Goal: Task Accomplishment & Management: Manage account settings

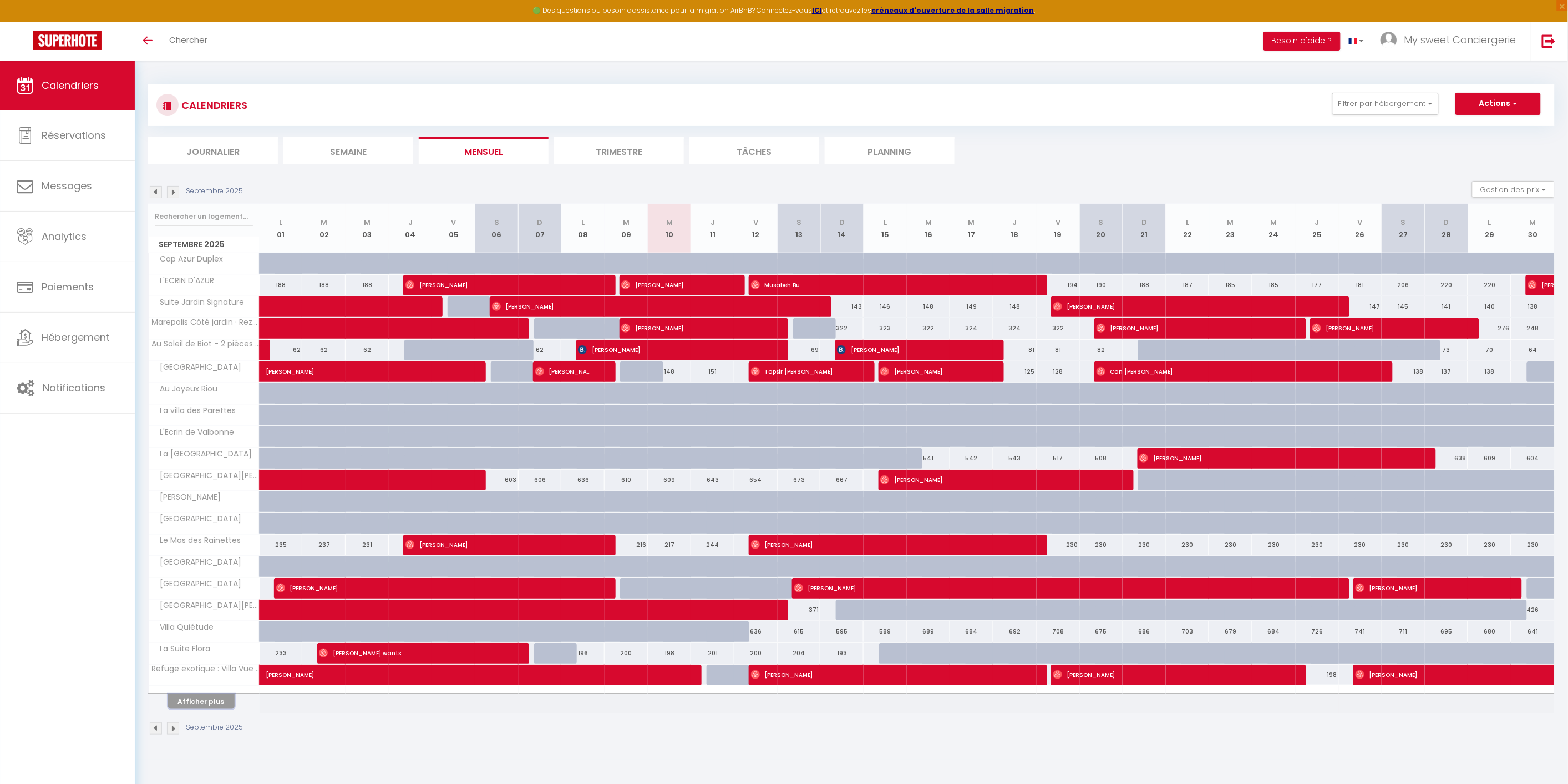
click at [195, 703] on button "Afficher plus" at bounding box center [201, 701] width 67 height 15
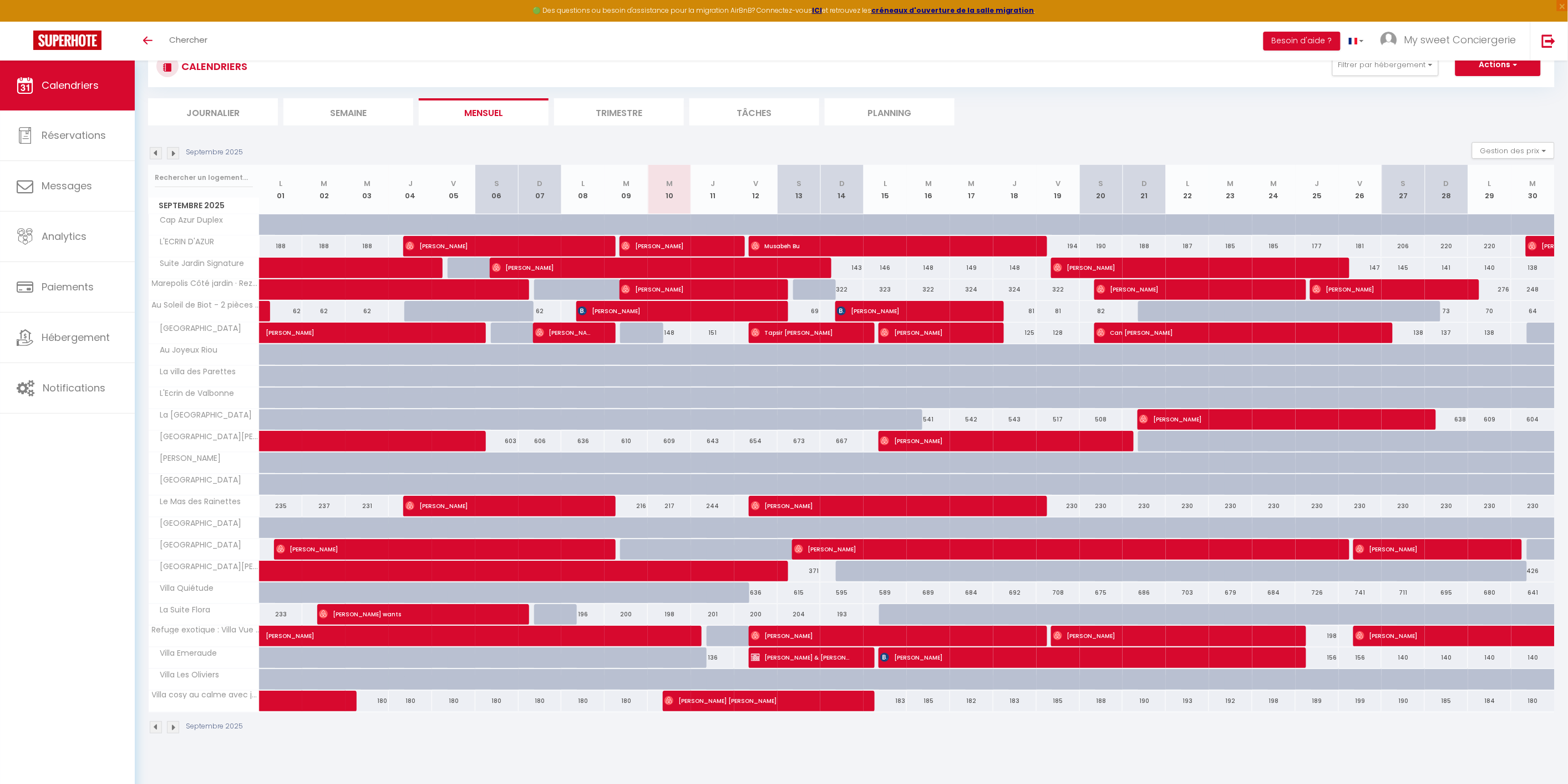
scroll to position [60, 0]
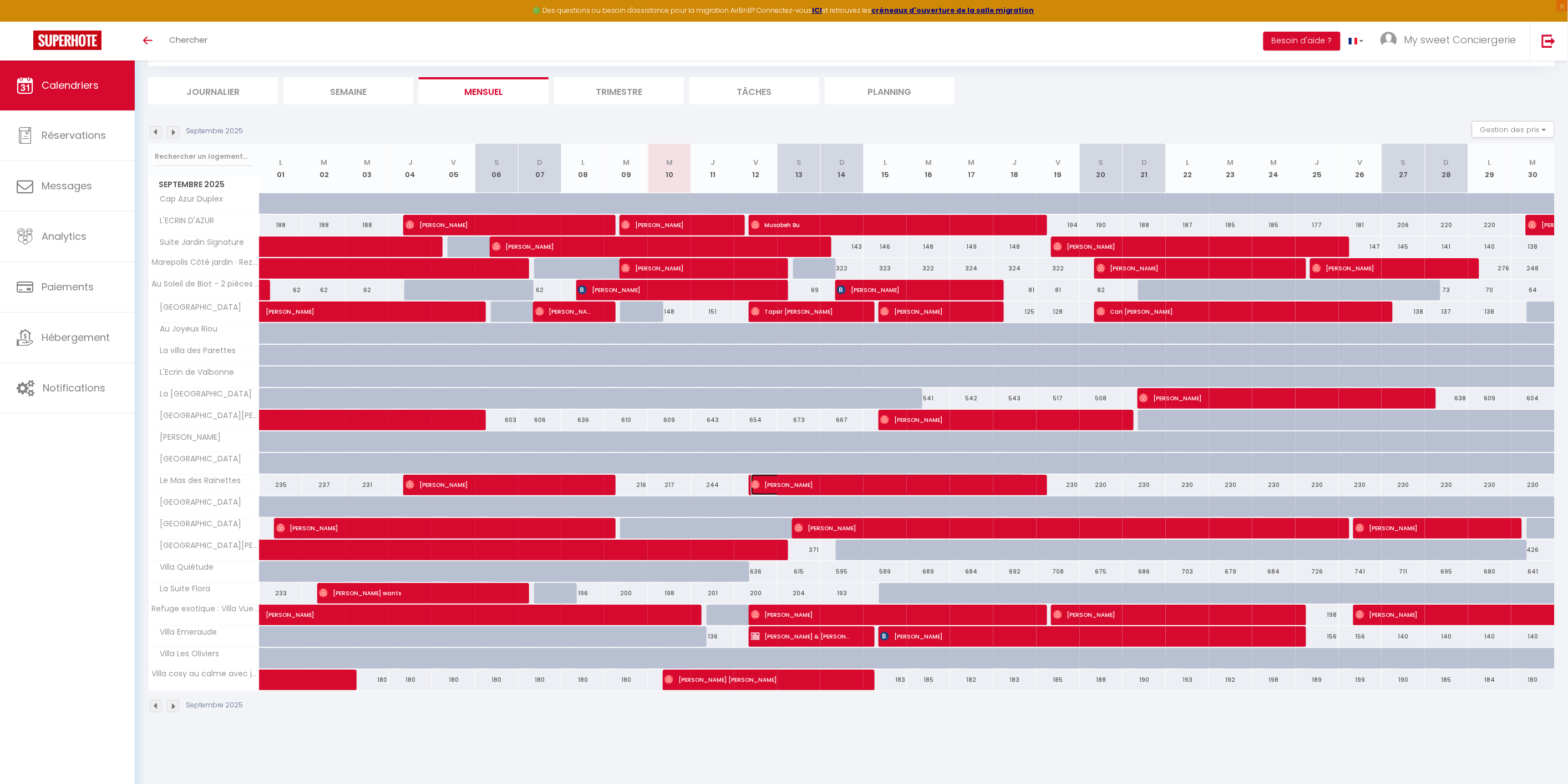
click at [801, 484] on span "[PERSON_NAME]" at bounding box center [887, 484] width 274 height 21
select select "OK"
select select "0"
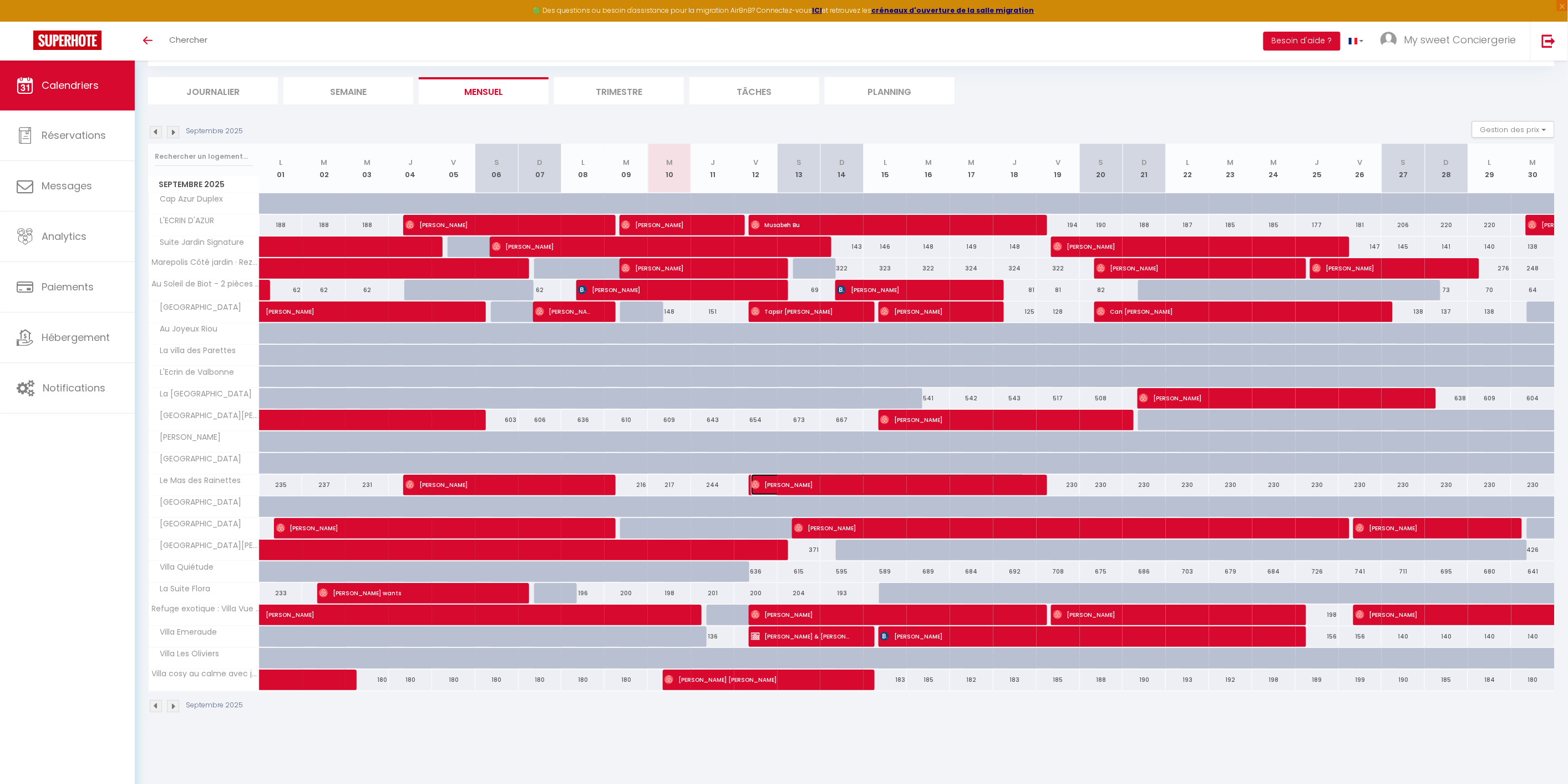
select select "1"
select select
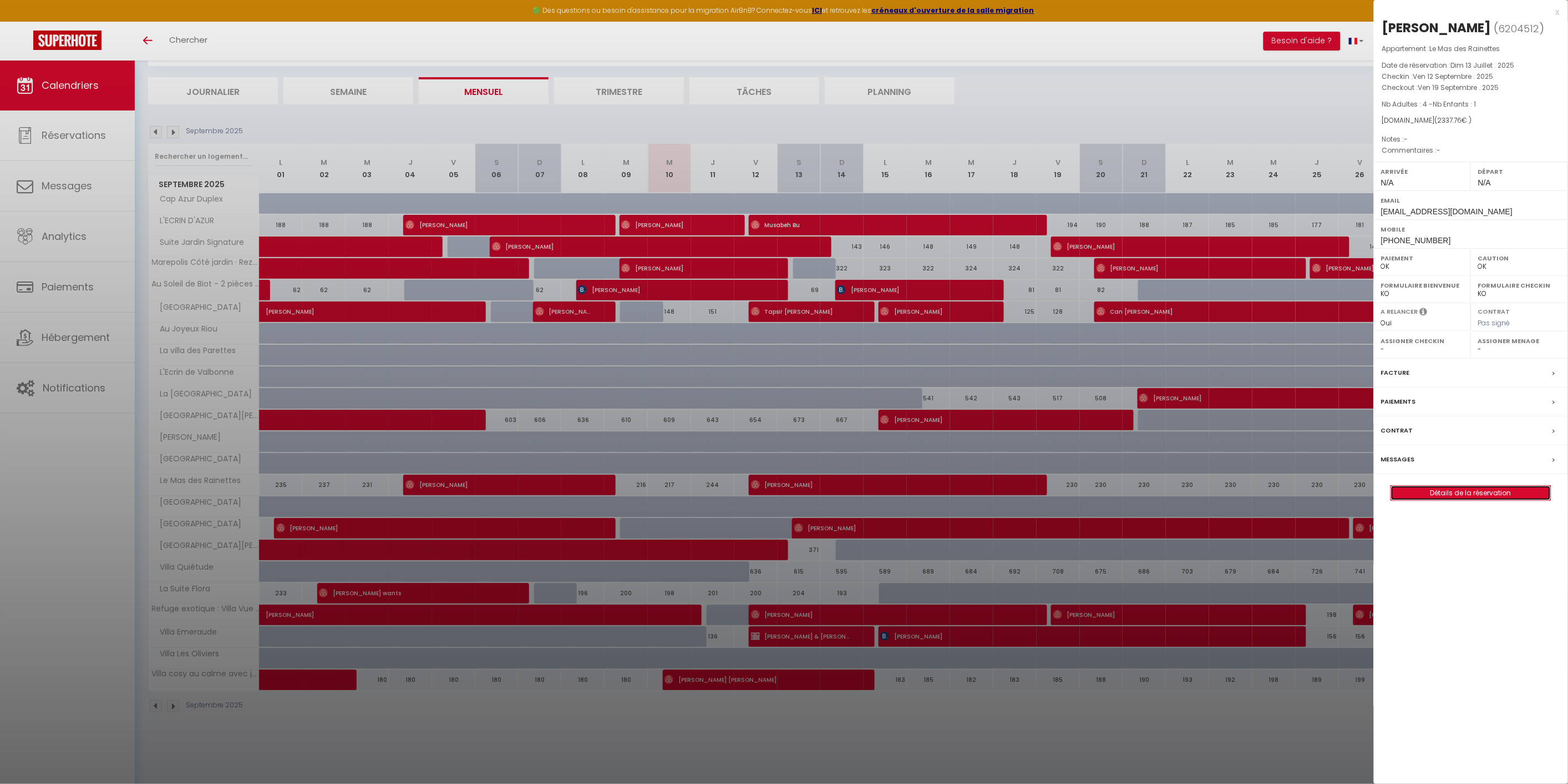
click at [1460, 493] on link "Détails de la réservation" at bounding box center [1471, 493] width 160 height 15
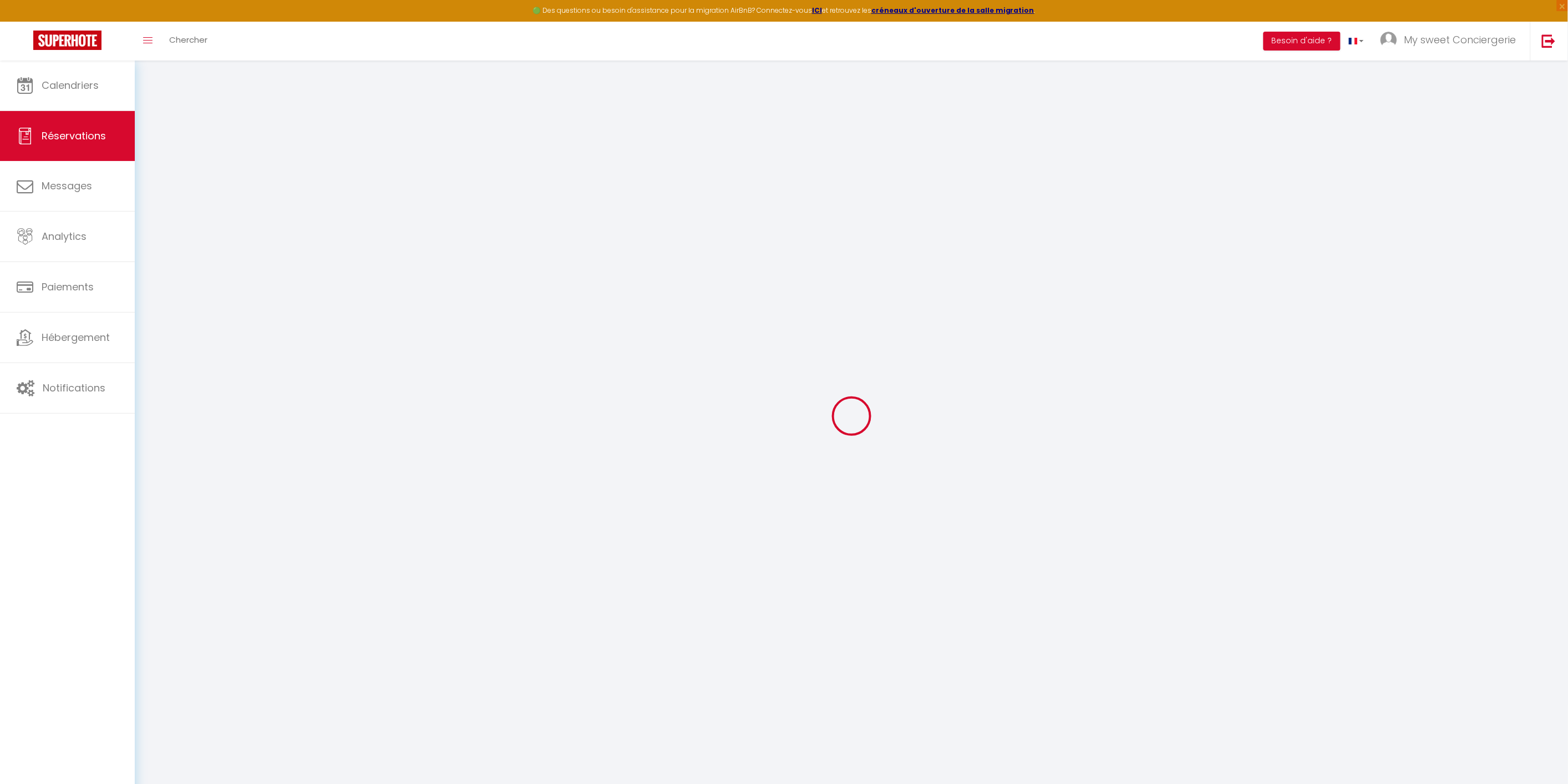
select select
checkbox input "false"
select select
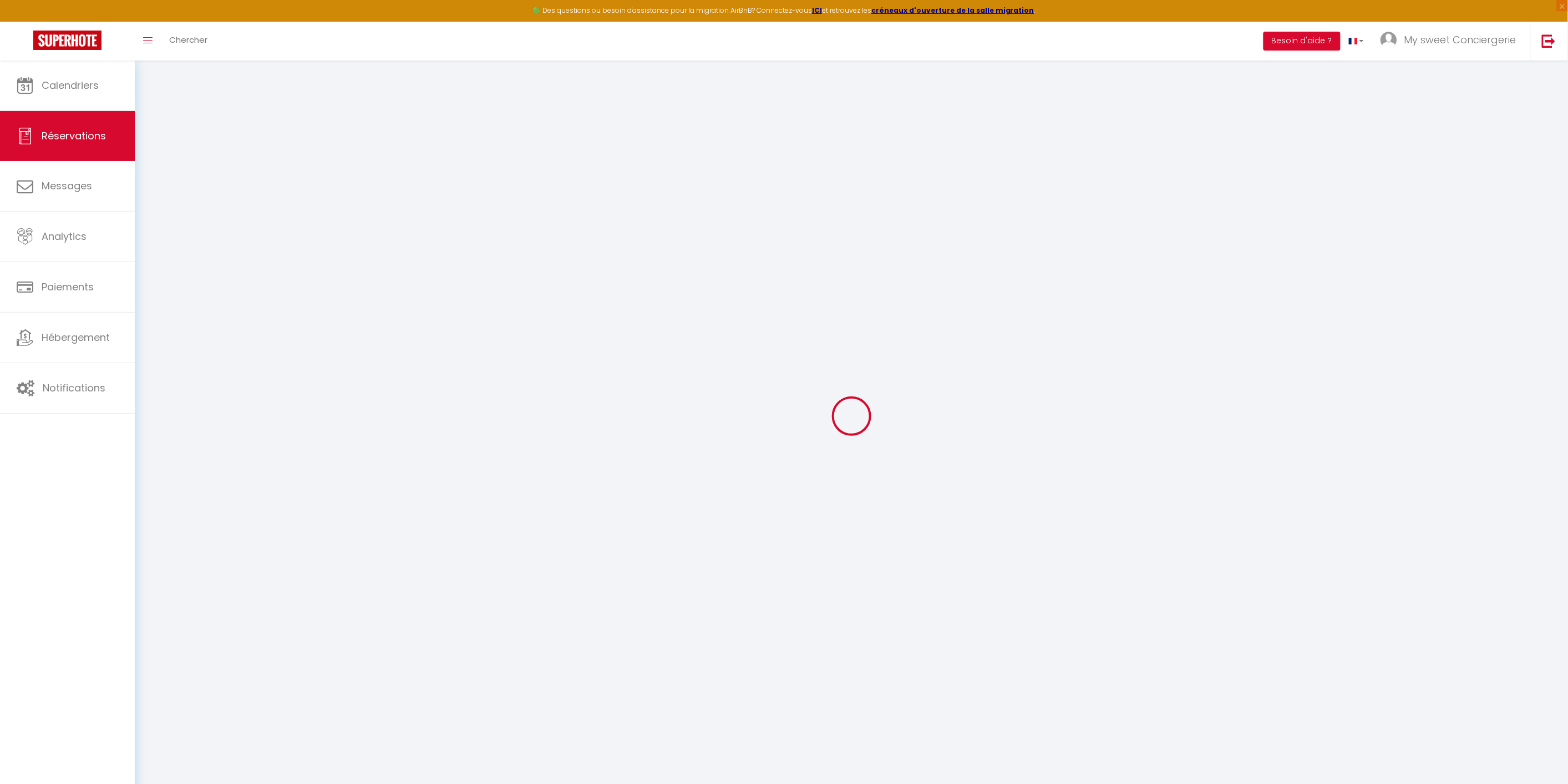
checkbox input "false"
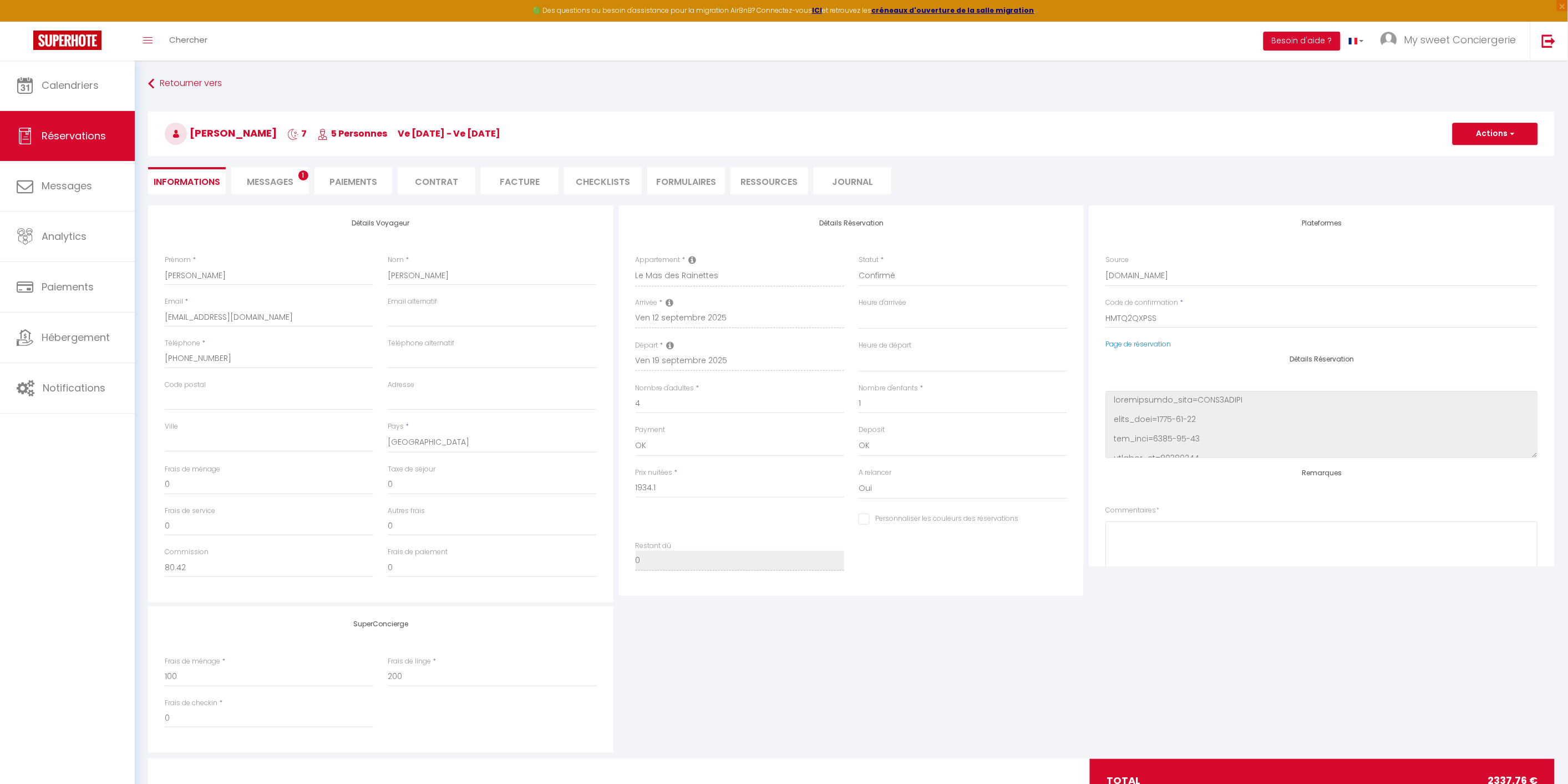
type input "300"
type input "103.66"
select select
checkbox input "false"
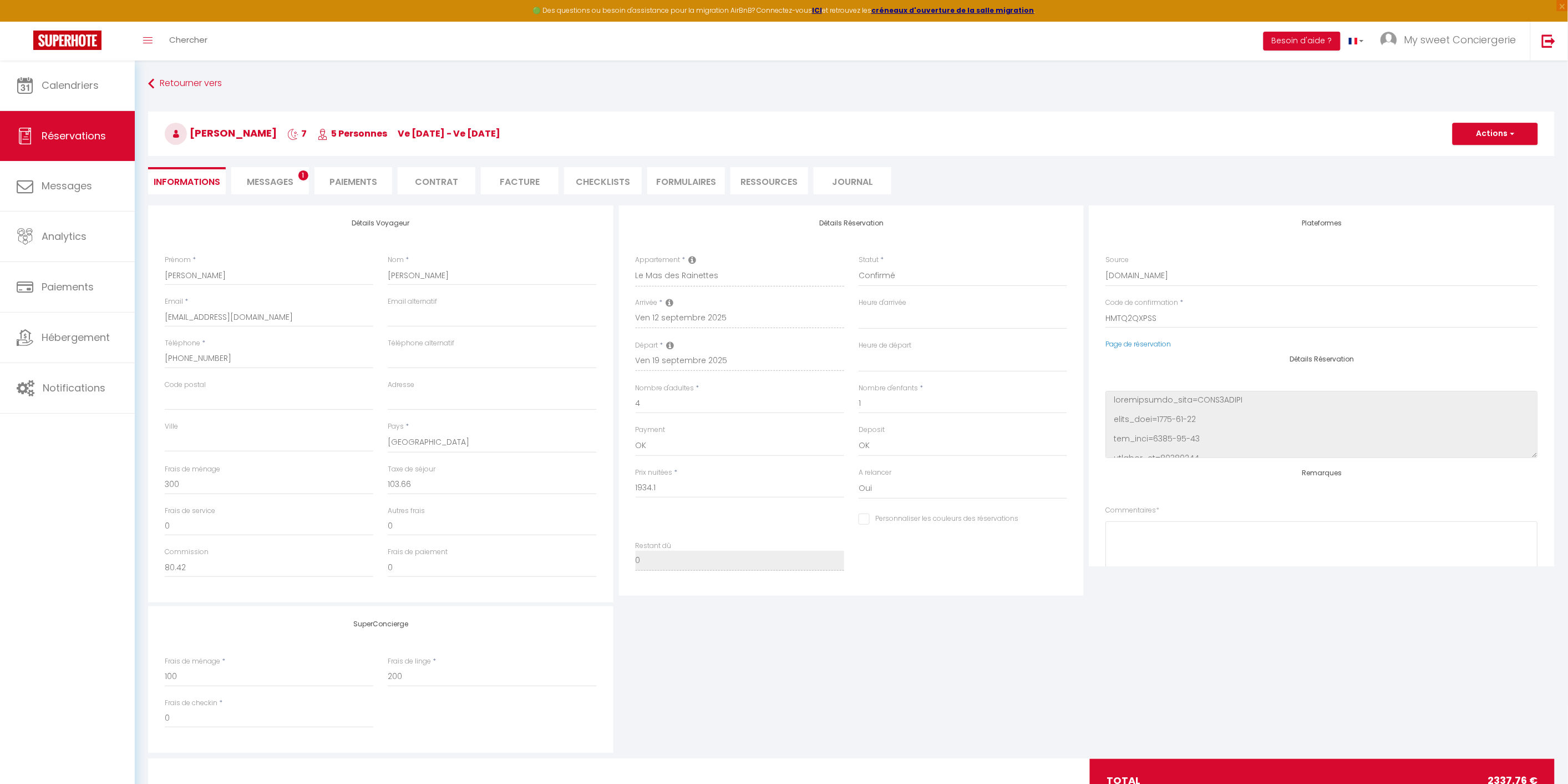
select select
click at [265, 180] on span "Messages" at bounding box center [271, 182] width 47 height 13
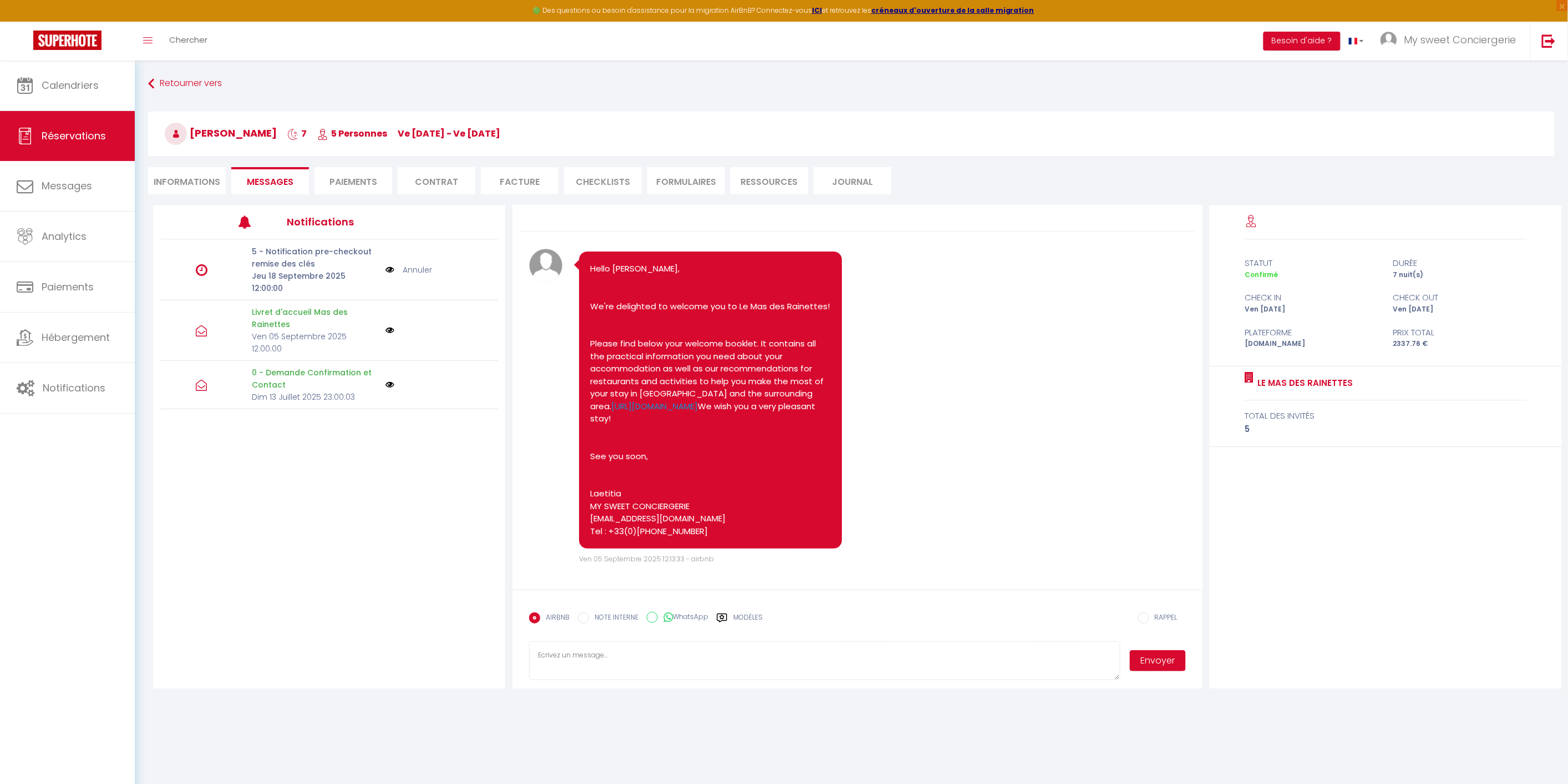
scroll to position [45, 0]
click at [91, 92] on link "Calendriers" at bounding box center [67, 85] width 134 height 50
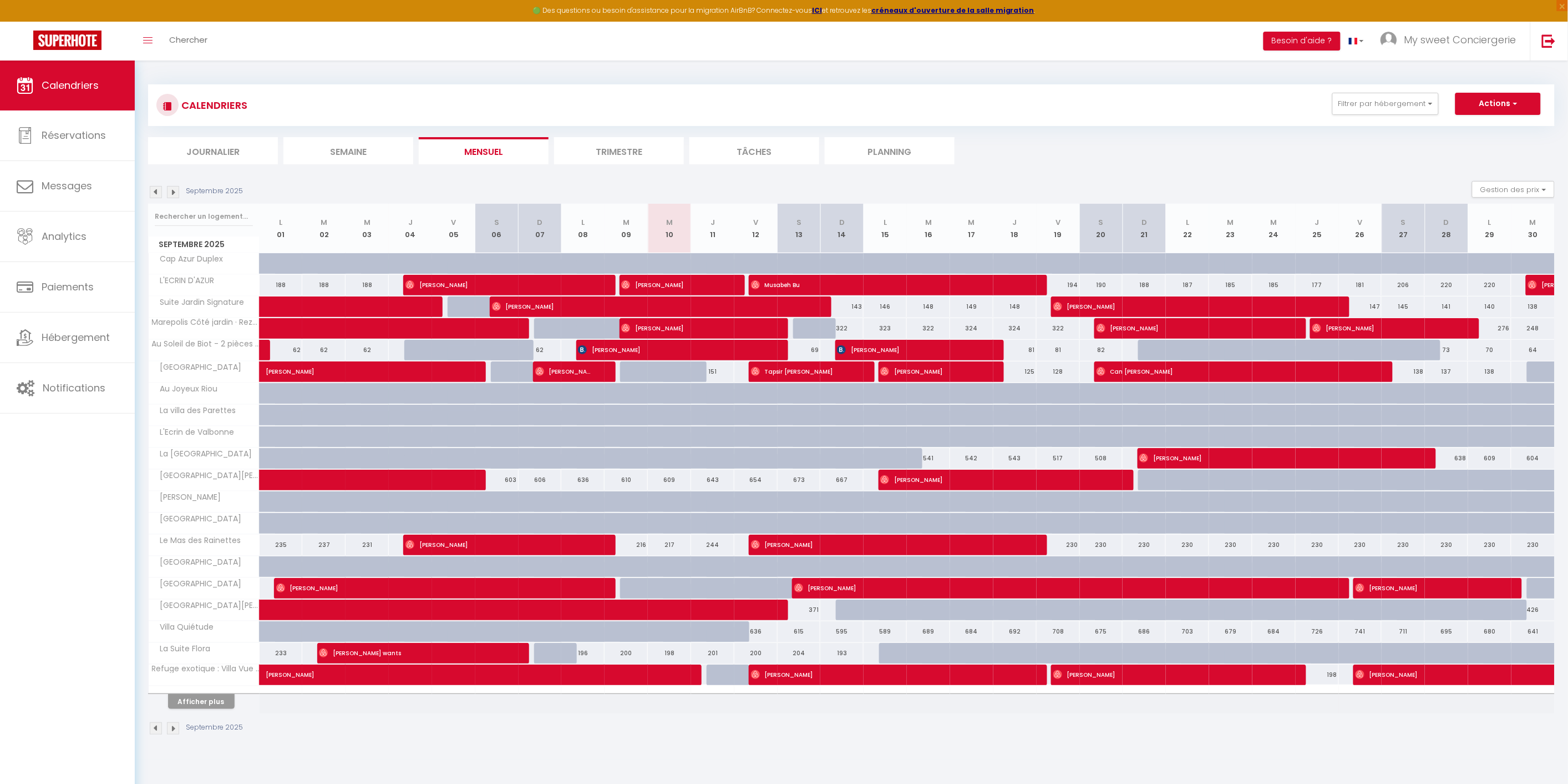
click at [362, 150] on li "Semaine" at bounding box center [348, 151] width 129 height 27
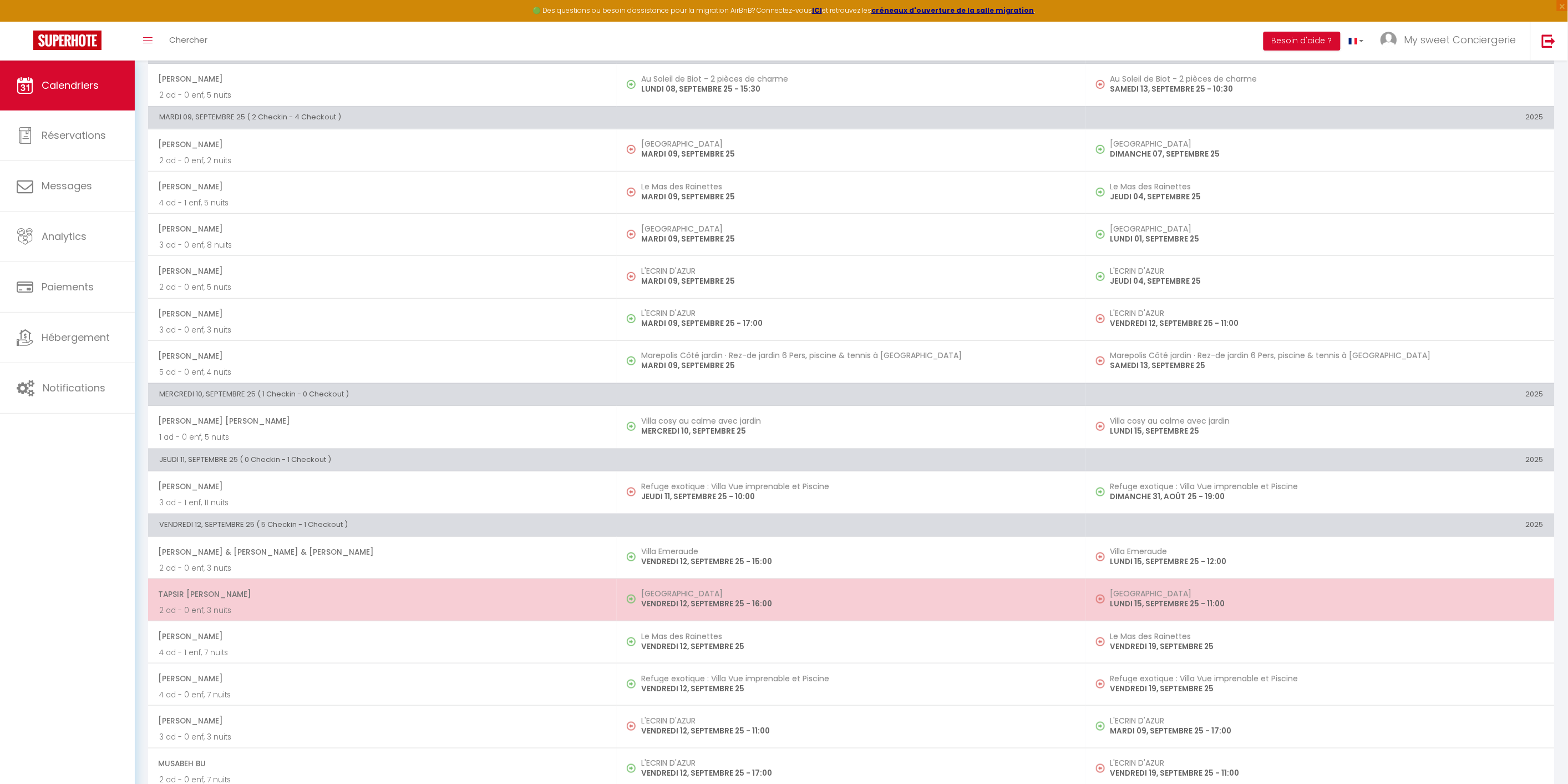
scroll to position [184, 0]
